Goal: Communication & Community: Participate in discussion

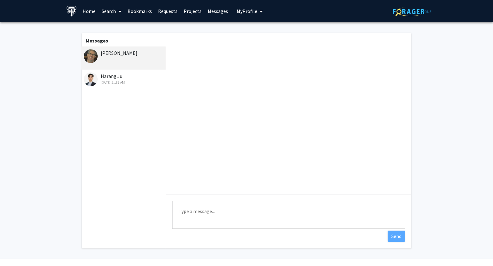
click at [109, 78] on div "Harang Ju [DATE] 11:37 AM" at bounding box center [124, 78] width 80 height 13
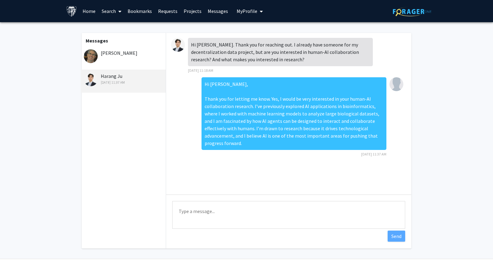
click at [214, 211] on textarea "Type a message" at bounding box center [288, 215] width 233 height 28
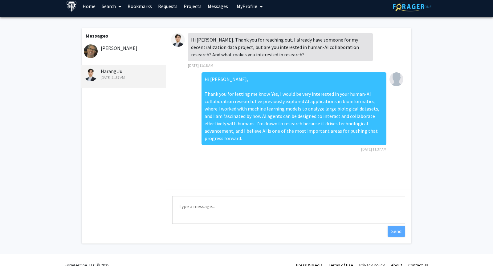
scroll to position [2, 0]
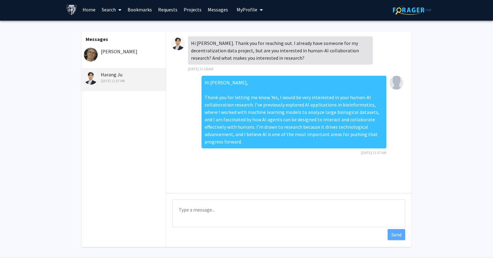
click at [118, 55] on div "[PERSON_NAME]" at bounding box center [124, 51] width 80 height 7
